Goal: Task Accomplishment & Management: Use online tool/utility

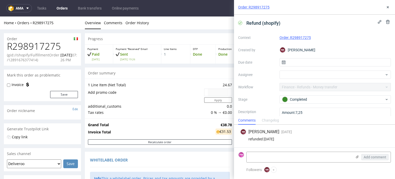
scroll to position [129, 0]
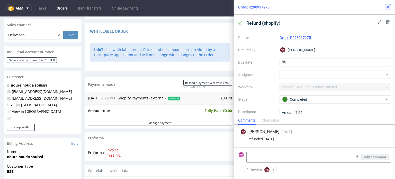
click at [386, 7] on icon at bounding box center [388, 7] width 4 height 4
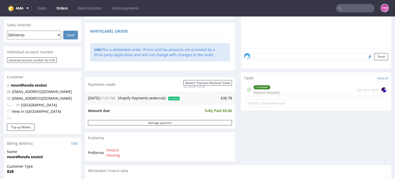
click at [362, 9] on input "text" at bounding box center [355, 8] width 39 height 8
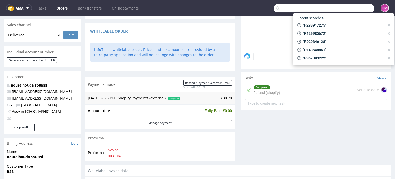
paste input "R695171943"
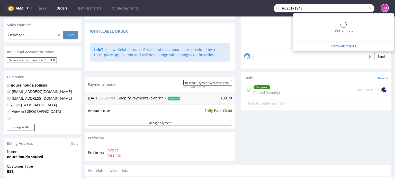
type input "R695171943"
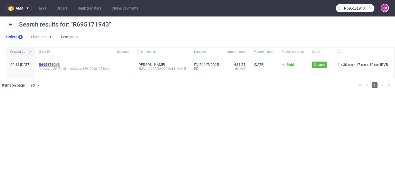
click at [60, 64] on mark "R695171943" at bounding box center [49, 65] width 21 height 4
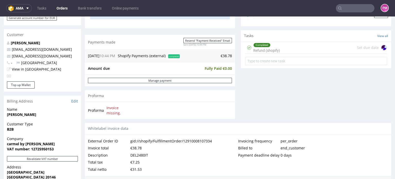
scroll to position [162, 0]
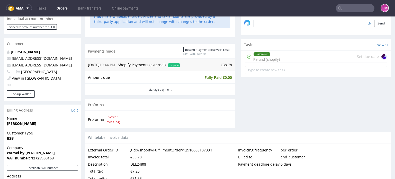
click at [278, 56] on div "Completed Refund (shopify) Set due date" at bounding box center [316, 57] width 142 height 12
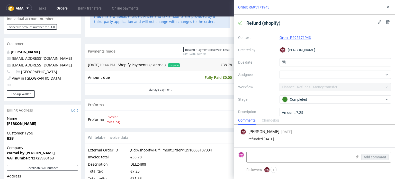
click at [177, 123] on div "Proforma Invoice missing." at bounding box center [160, 118] width 150 height 17
click at [388, 8] on icon at bounding box center [388, 7] width 4 height 4
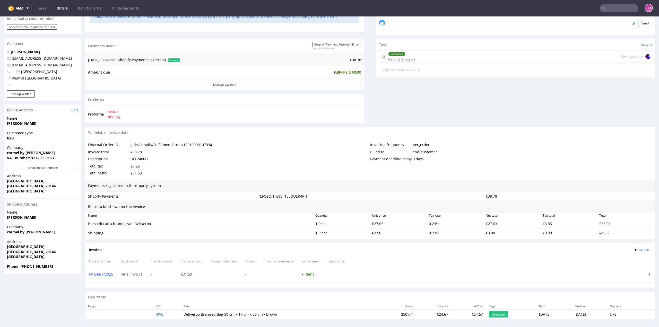
scroll to position [162, 0]
